Goal: Find specific page/section: Find specific page/section

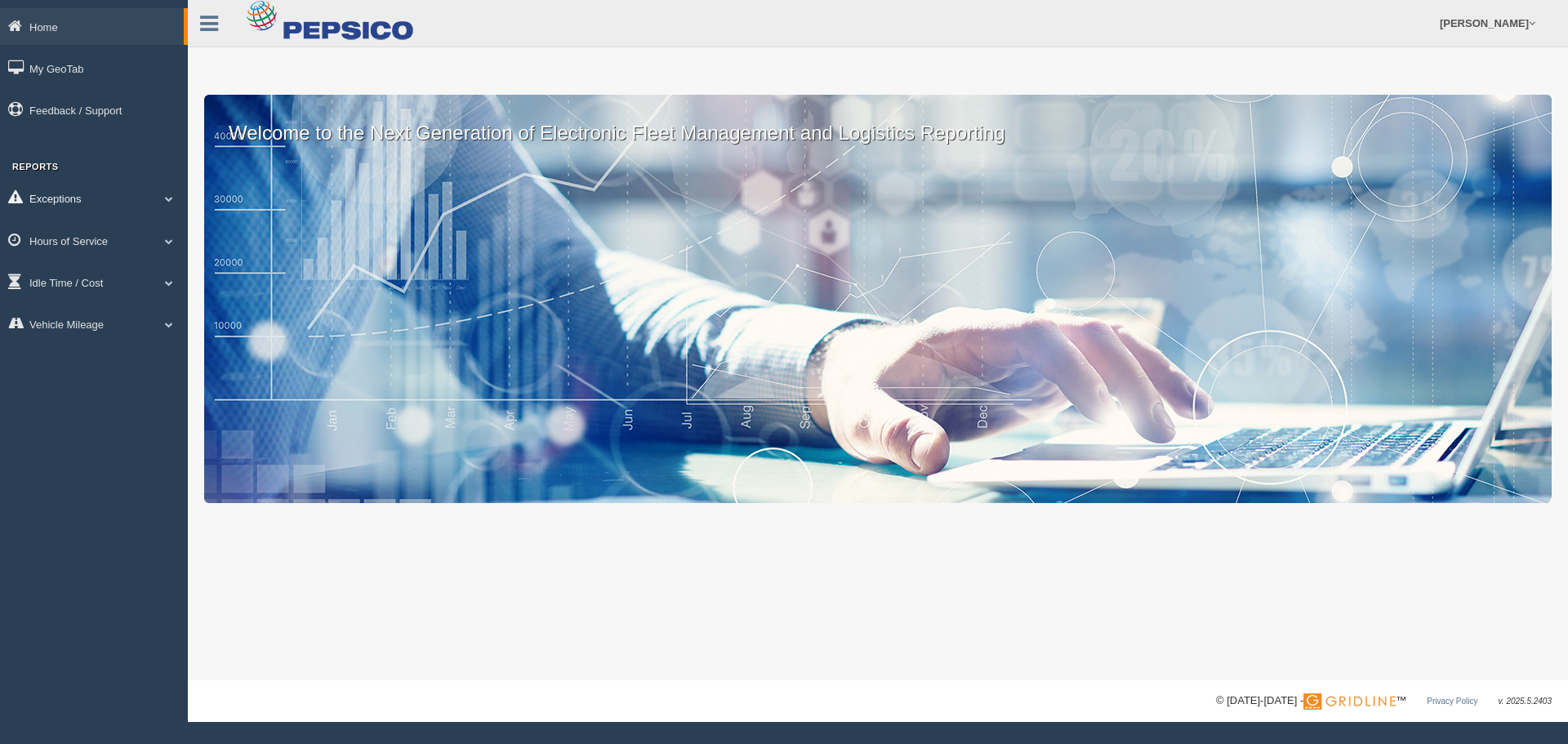
click at [166, 198] on span at bounding box center [168, 198] width 21 height 8
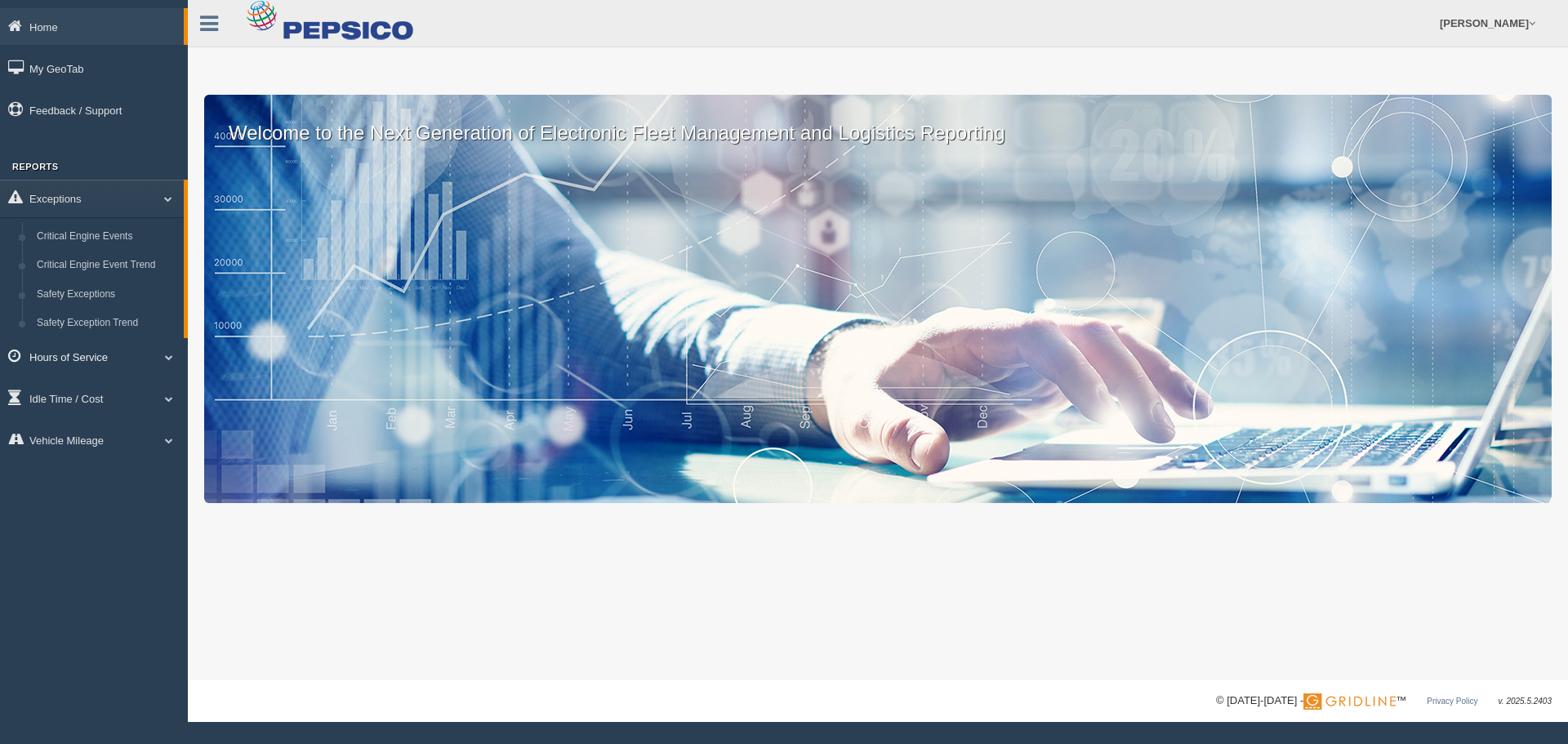
click at [168, 354] on span at bounding box center [168, 357] width 21 height 8
click at [62, 332] on link "HOS Violations" at bounding box center [106, 337] width 154 height 30
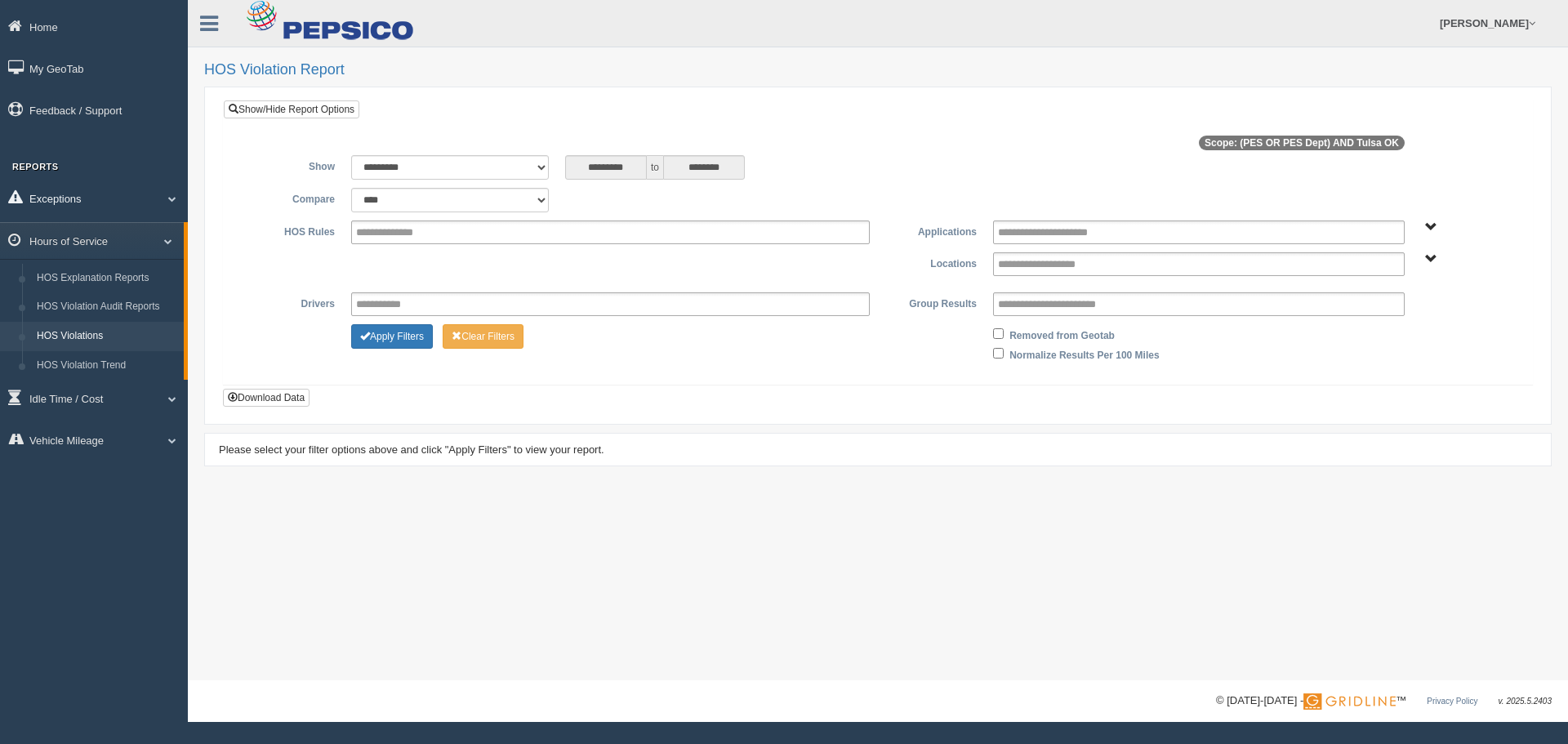
click at [68, 199] on link "Exceptions" at bounding box center [93, 198] width 188 height 37
click at [85, 287] on link "Safety Exceptions" at bounding box center [106, 295] width 154 height 30
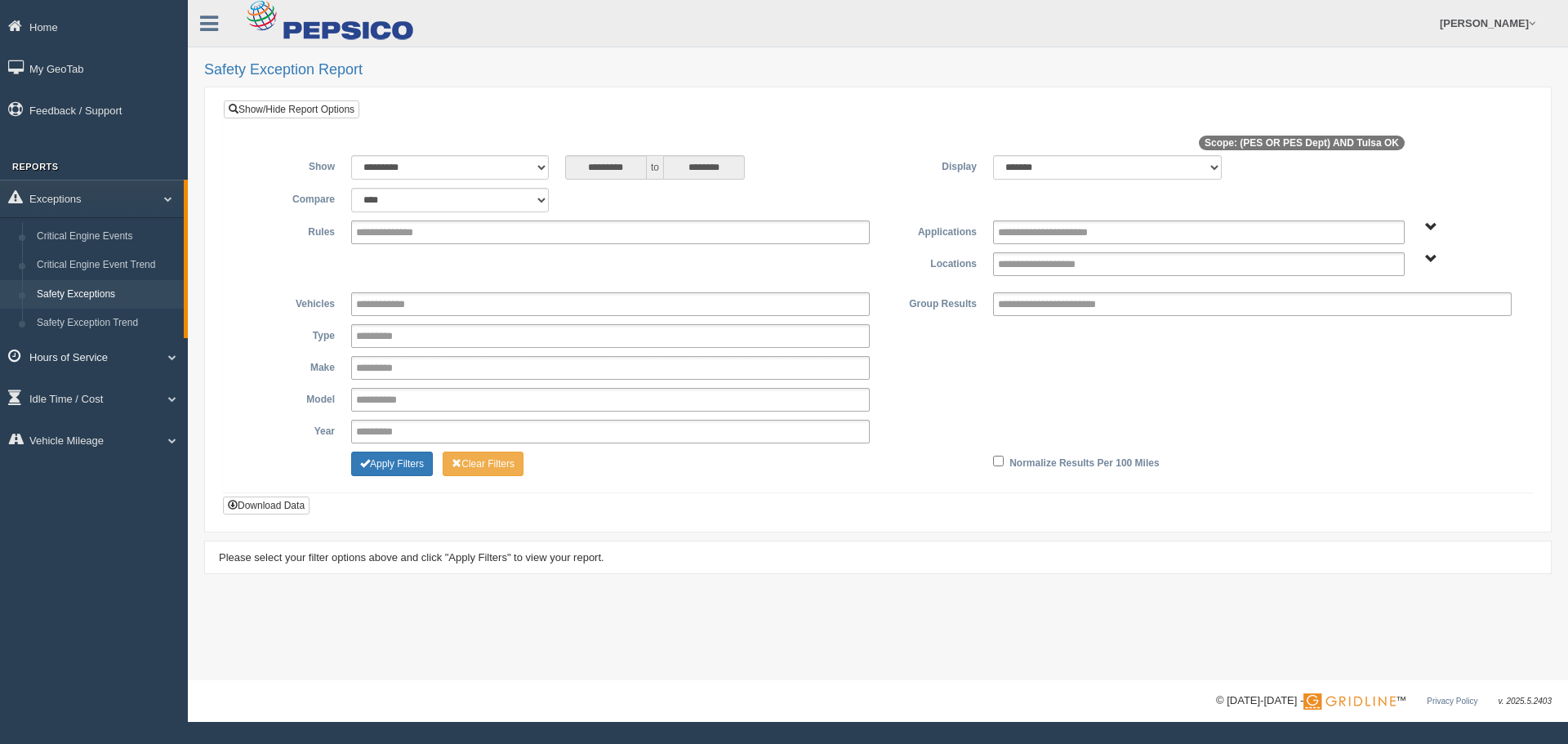
click at [168, 354] on span at bounding box center [165, 357] width 21 height 8
click at [99, 107] on link "Feedback / Support" at bounding box center [93, 109] width 188 height 37
